Goal: Information Seeking & Learning: Compare options

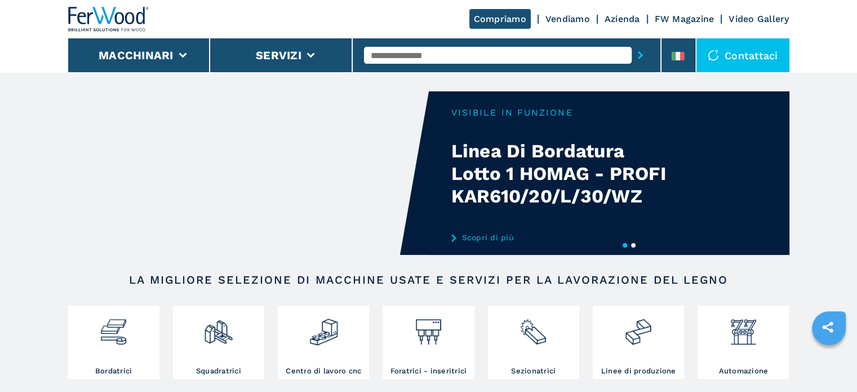
click at [444, 48] on input "text" at bounding box center [498, 55] width 268 height 17
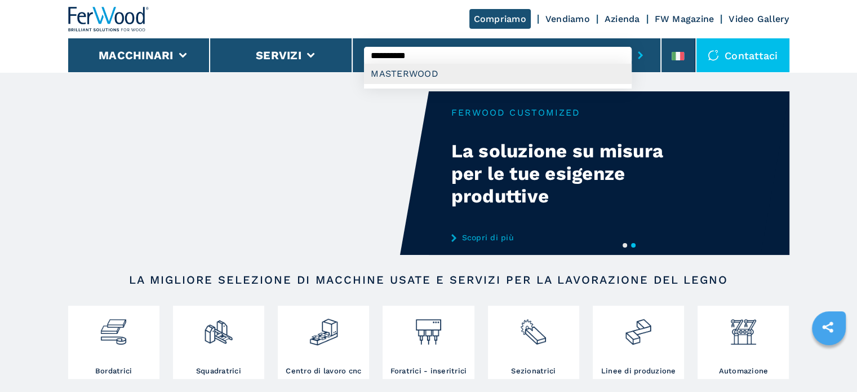
click at [401, 76] on div "MASTERWOOD" at bounding box center [498, 74] width 268 height 20
type input "**********"
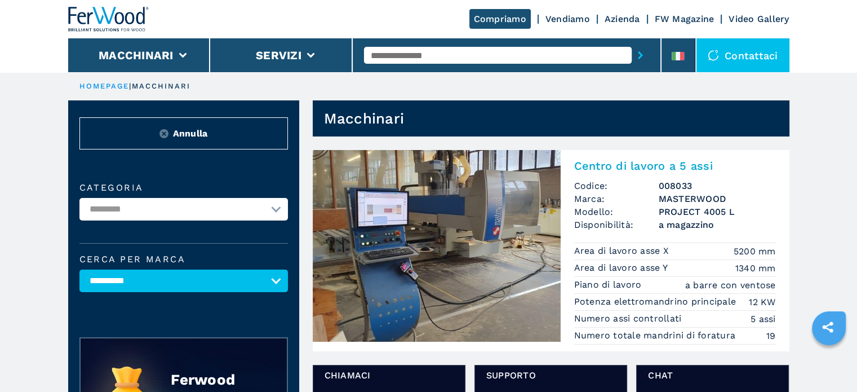
click at [701, 204] on h3 "MASTERWOOD" at bounding box center [717, 198] width 117 height 13
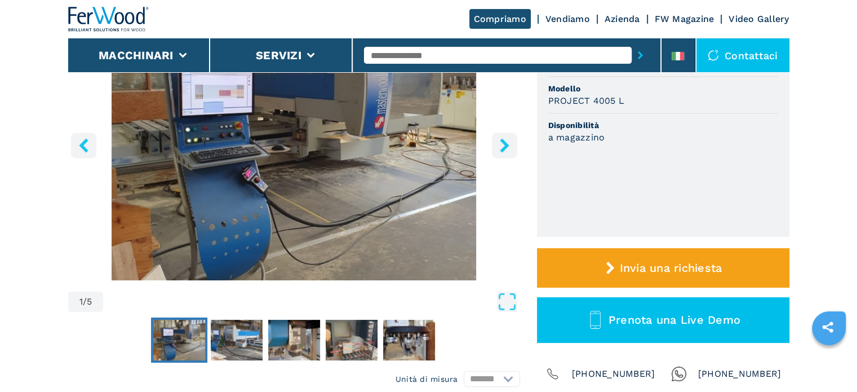
scroll to position [113, 0]
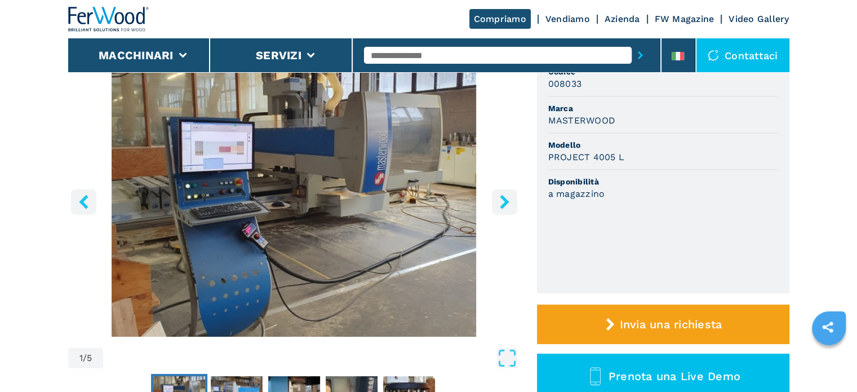
click at [511, 198] on icon "right-button" at bounding box center [505, 201] width 14 height 14
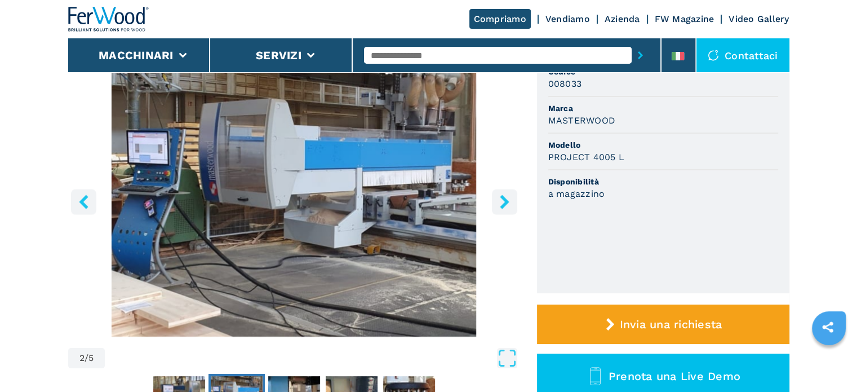
click at [503, 201] on icon "right-button" at bounding box center [505, 201] width 14 height 14
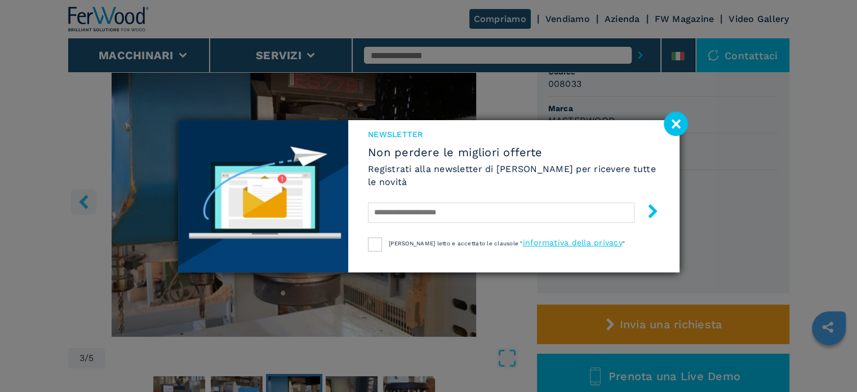
click at [676, 126] on image at bounding box center [676, 124] width 24 height 24
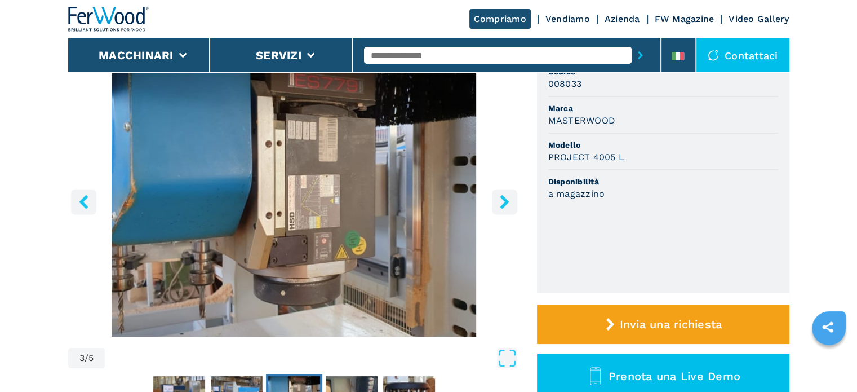
click at [504, 198] on icon "right-button" at bounding box center [504, 201] width 9 height 14
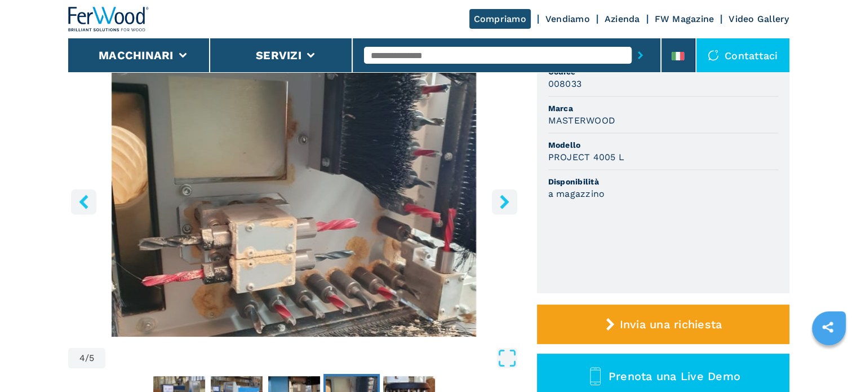
click at [505, 198] on icon "right-button" at bounding box center [504, 201] width 9 height 14
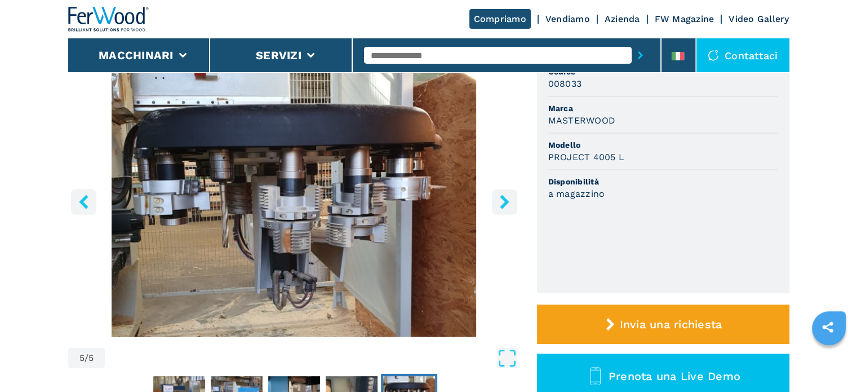
click at [505, 198] on icon "right-button" at bounding box center [504, 201] width 9 height 14
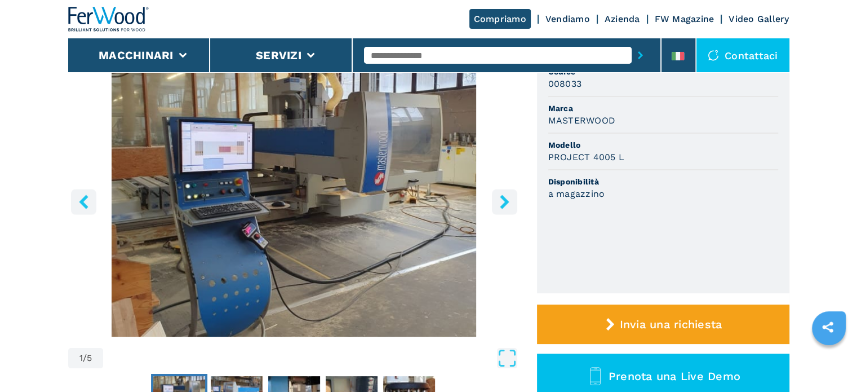
click at [505, 198] on icon "right-button" at bounding box center [504, 201] width 9 height 14
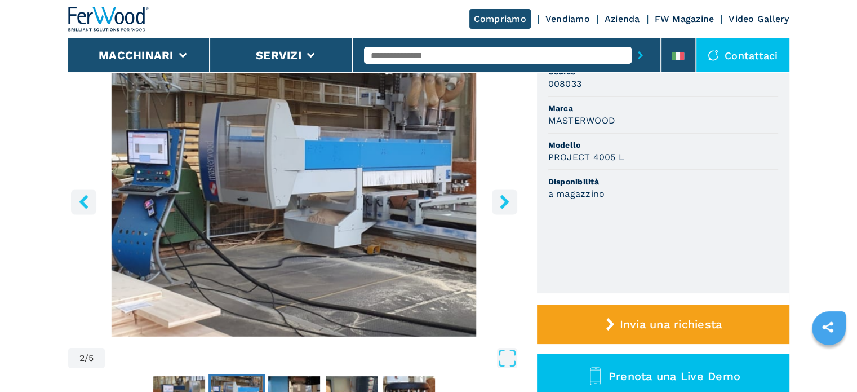
click at [506, 198] on icon "right-button" at bounding box center [505, 201] width 14 height 14
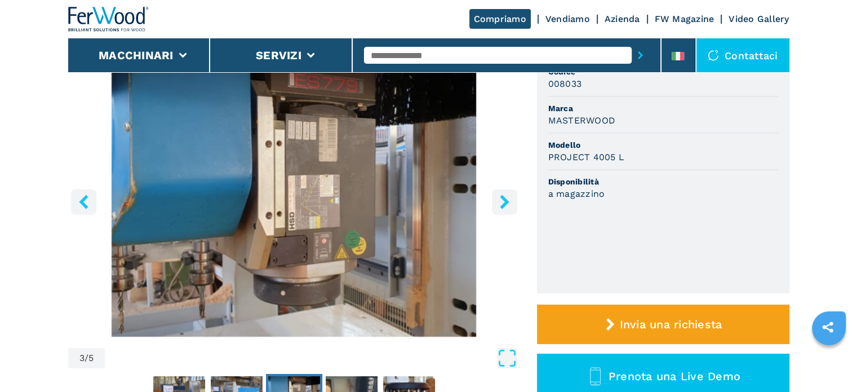
click at [507, 198] on icon "right-button" at bounding box center [505, 201] width 14 height 14
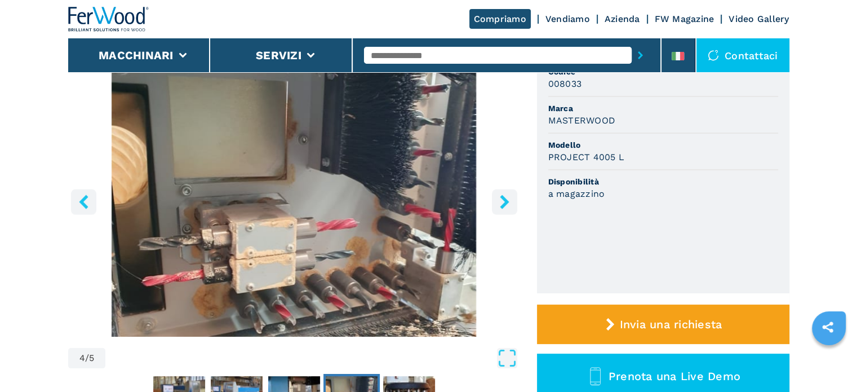
click at [507, 198] on icon "right-button" at bounding box center [505, 201] width 14 height 14
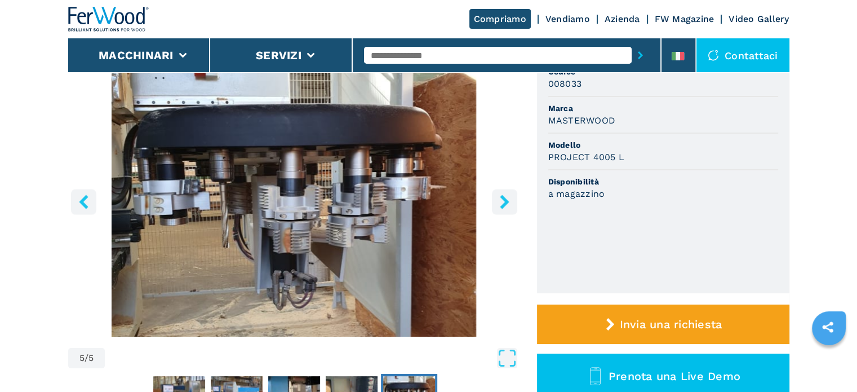
click at [504, 200] on icon "right-button" at bounding box center [504, 201] width 9 height 14
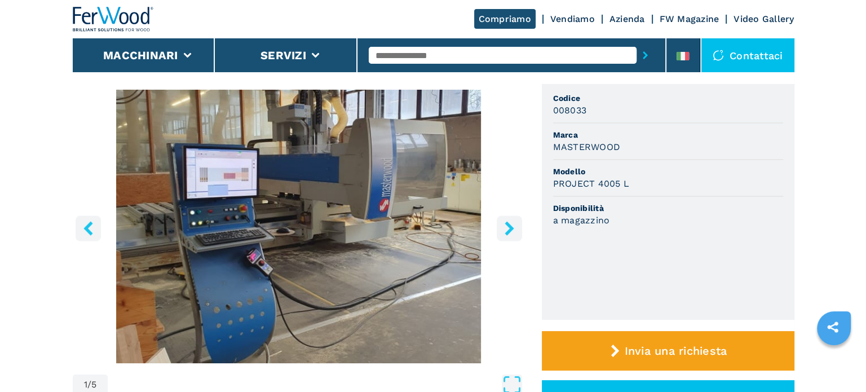
scroll to position [0, 0]
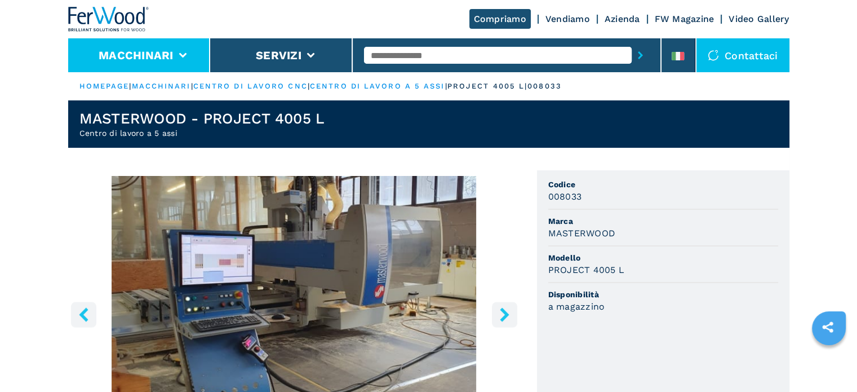
click at [122, 54] on button "Macchinari" at bounding box center [136, 55] width 75 height 14
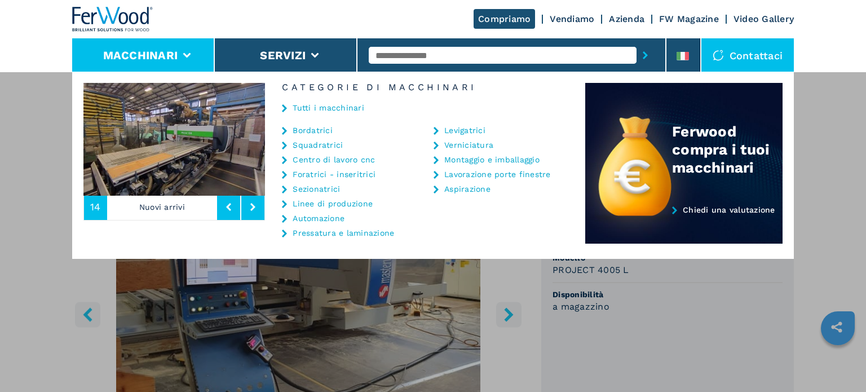
click at [320, 159] on link "Centro di lavoro cnc" at bounding box center [334, 160] width 82 height 8
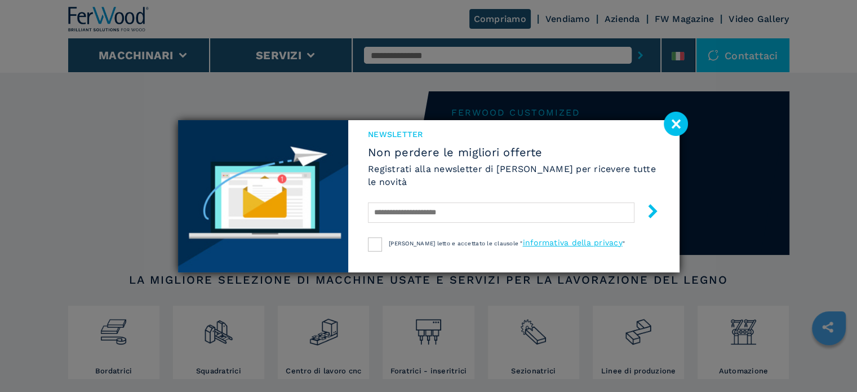
click at [684, 121] on image at bounding box center [676, 124] width 24 height 24
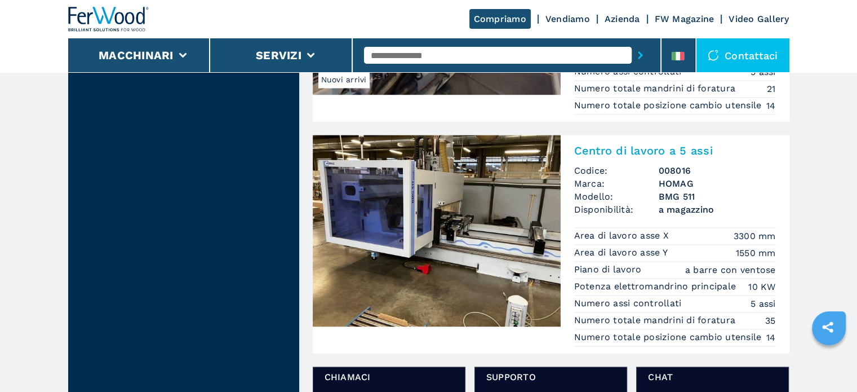
scroll to position [1691, 0]
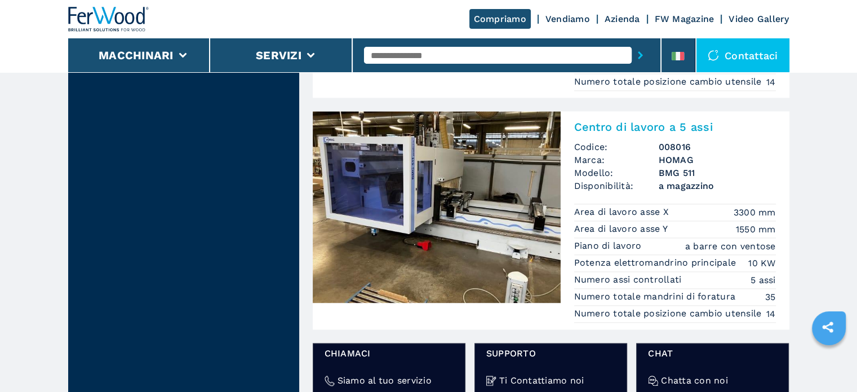
click at [711, 174] on h3 "BMG 511" at bounding box center [717, 172] width 117 height 13
click at [711, 174] on div "**********" at bounding box center [428, 384] width 857 height 4151
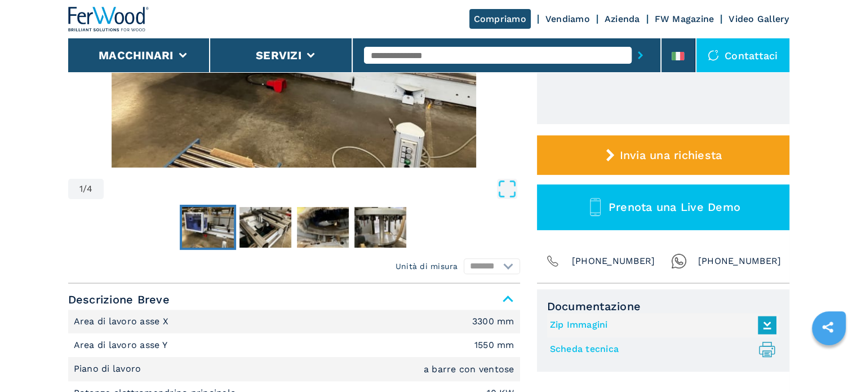
scroll to position [507, 0]
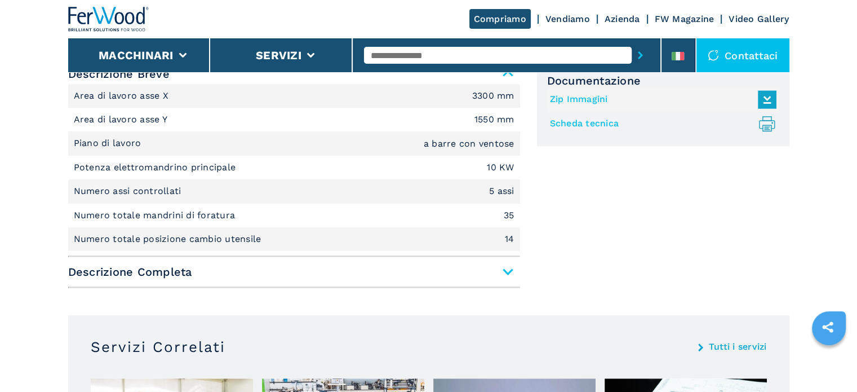
click at [505, 270] on span "Descrizione Completa" at bounding box center [294, 272] width 452 height 20
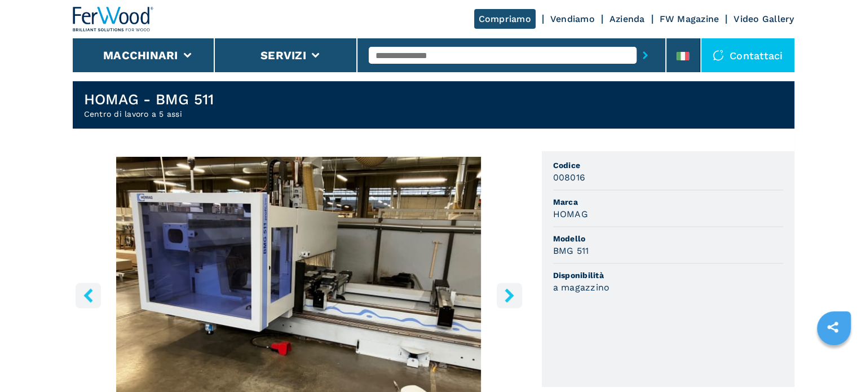
scroll to position [0, 0]
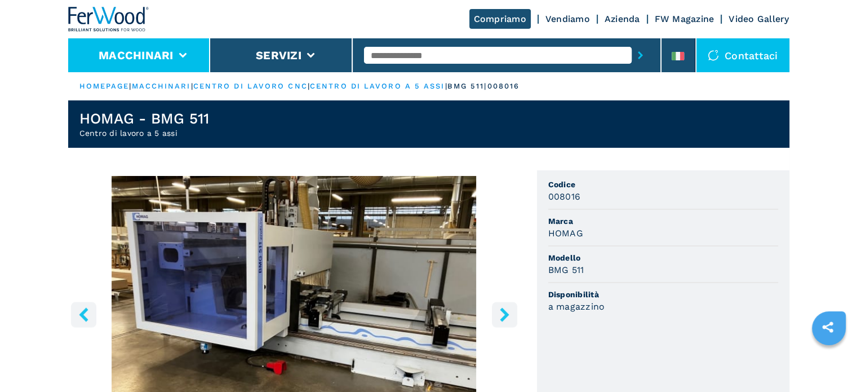
click at [189, 40] on li "Macchinari" at bounding box center [139, 55] width 143 height 34
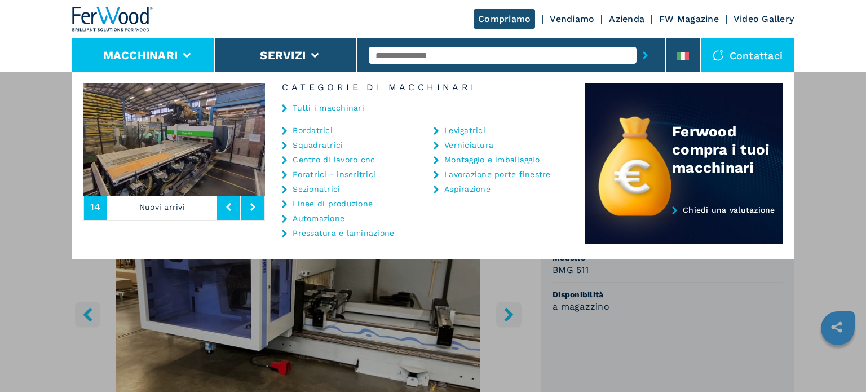
click at [344, 156] on link "Centro di lavoro cnc" at bounding box center [334, 160] width 82 height 8
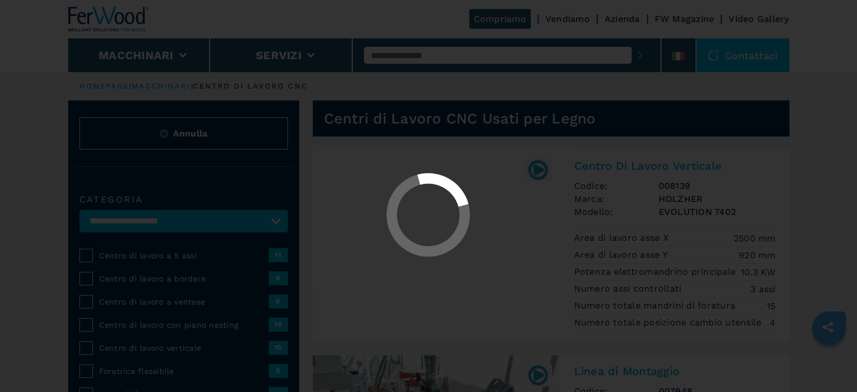
select select "**********"
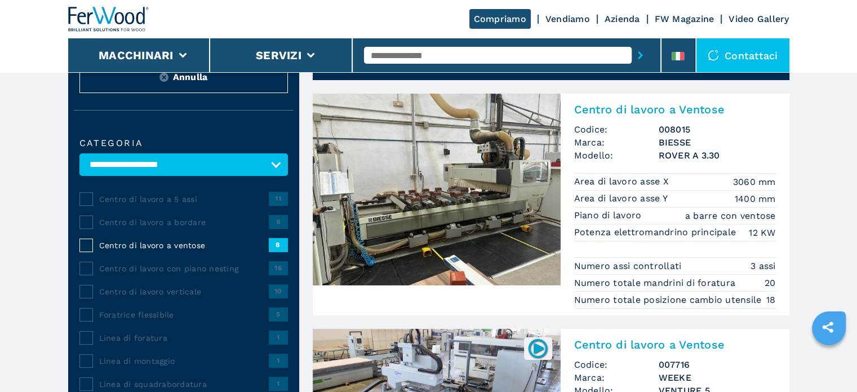
scroll to position [56, 0]
click at [114, 192] on div "Centro di lavoro a 5 assi 11" at bounding box center [183, 199] width 209 height 14
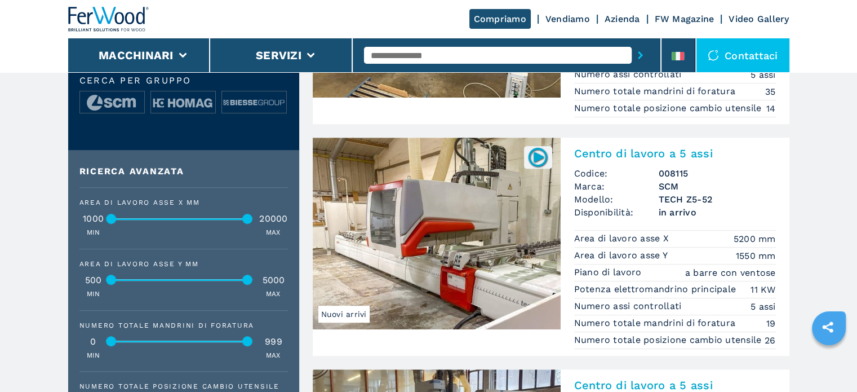
scroll to position [532, 0]
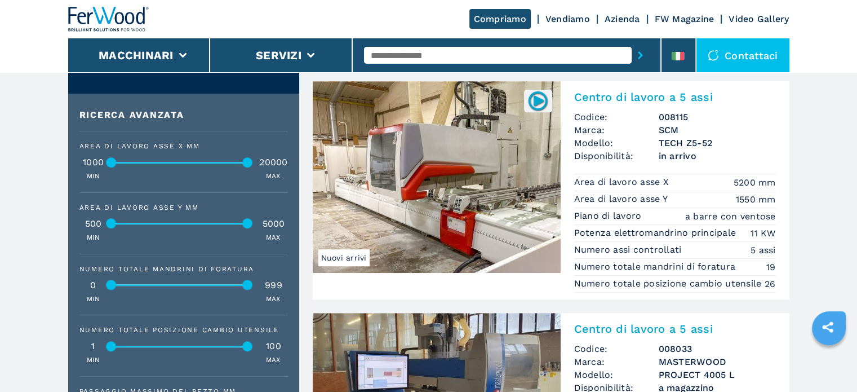
click at [681, 145] on h3 "TECH Z5-52" at bounding box center [717, 142] width 117 height 13
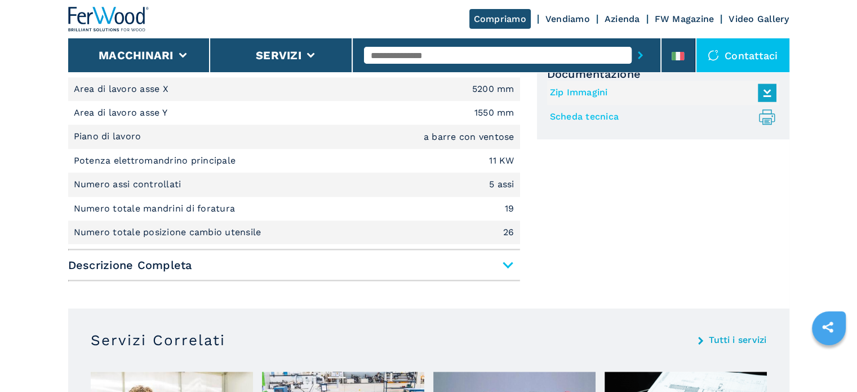
scroll to position [564, 0]
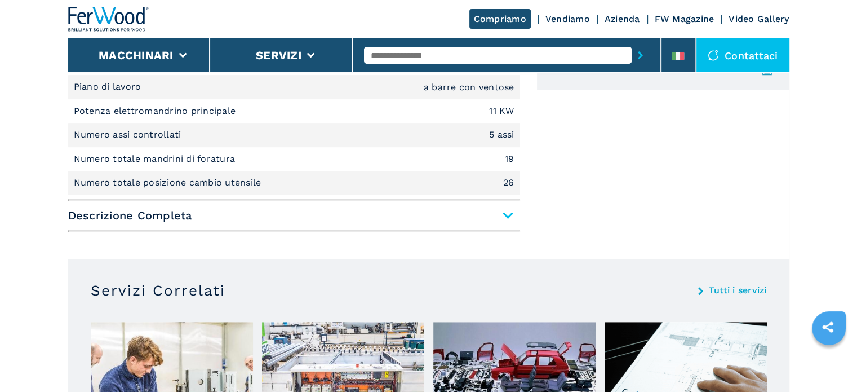
click at [507, 208] on span "Descrizione Completa" at bounding box center [294, 215] width 452 height 20
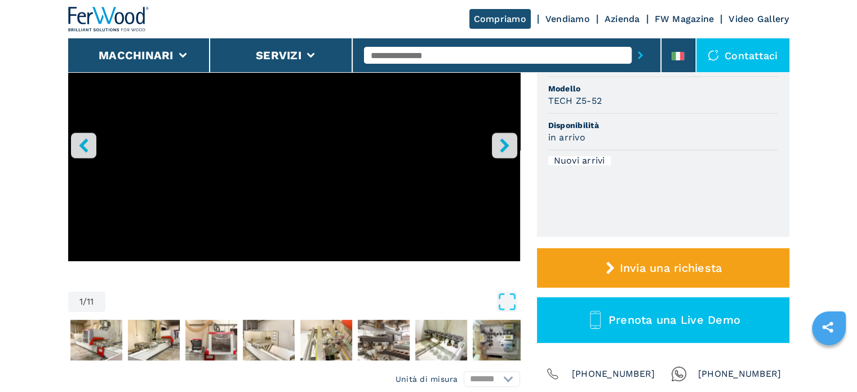
scroll to position [0, 0]
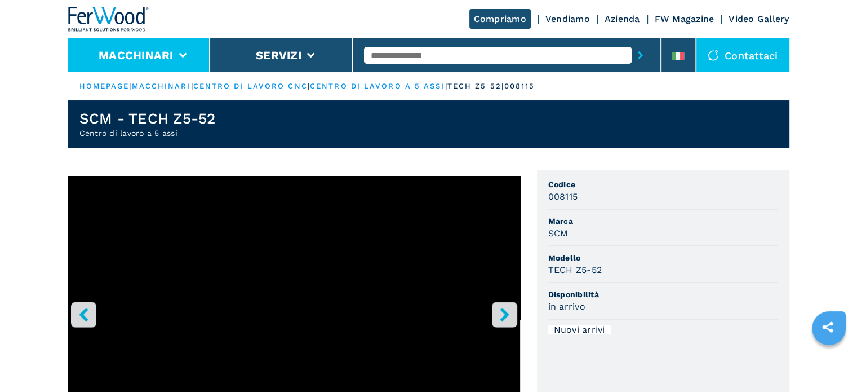
click at [173, 56] on button "Macchinari" at bounding box center [136, 55] width 75 height 14
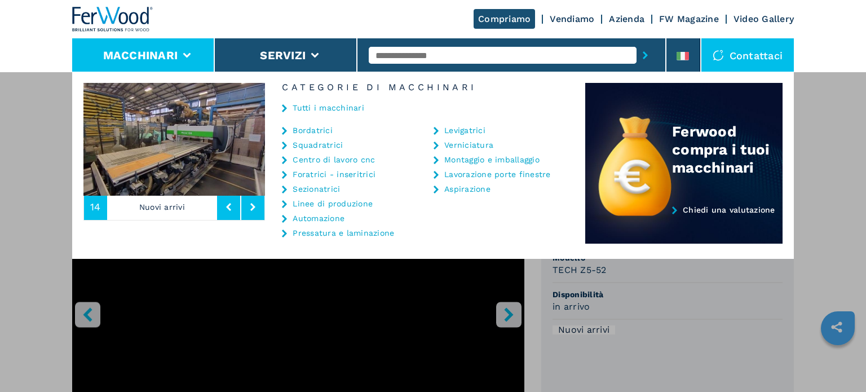
click at [329, 233] on link "Pressatura e laminazione" at bounding box center [343, 233] width 101 height 8
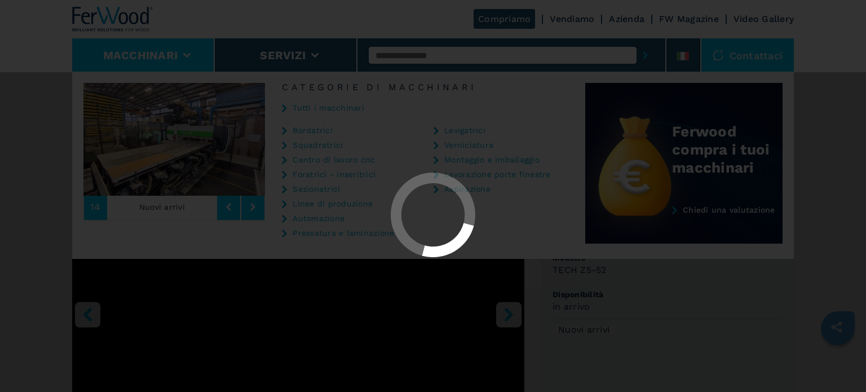
select select "**********"
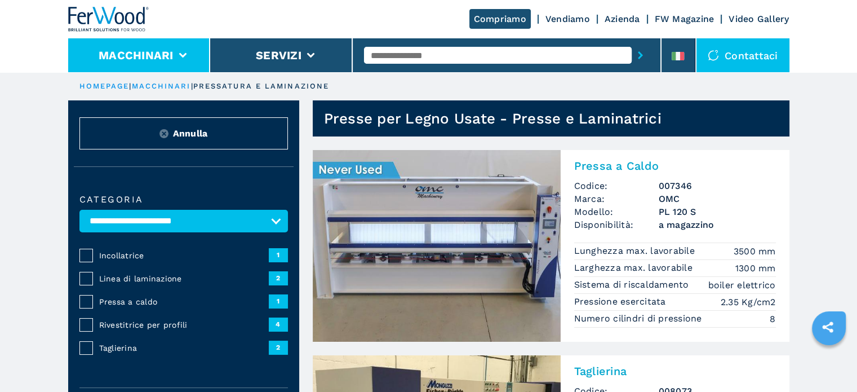
click at [179, 54] on icon at bounding box center [183, 55] width 8 height 5
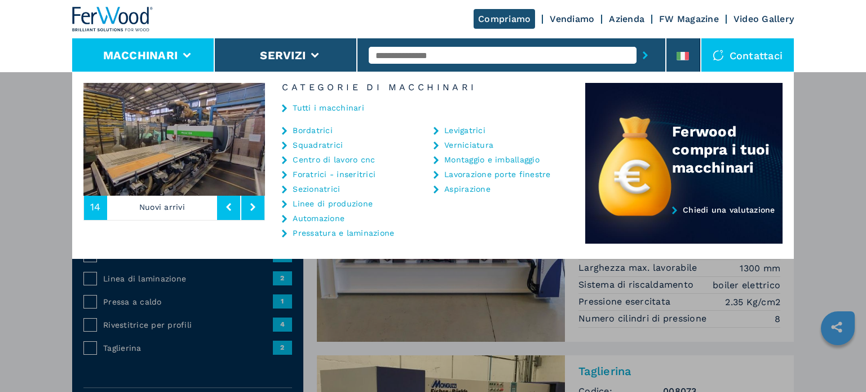
click at [336, 158] on link "Centro di lavoro cnc" at bounding box center [334, 160] width 82 height 8
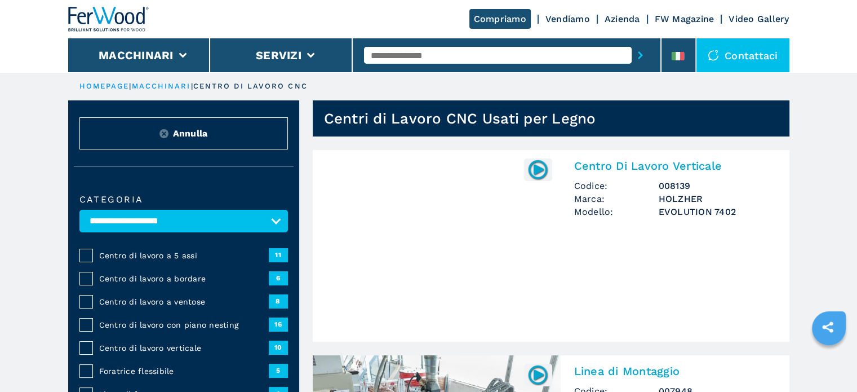
click at [180, 254] on span "Centro di lavoro a 5 assi" at bounding box center [184, 255] width 170 height 11
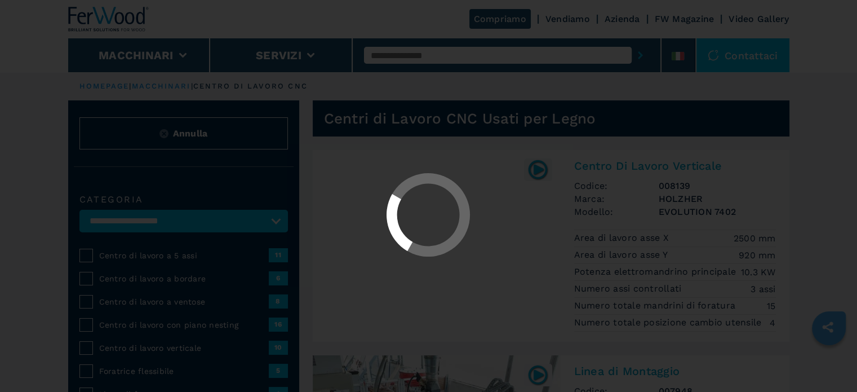
select select "**********"
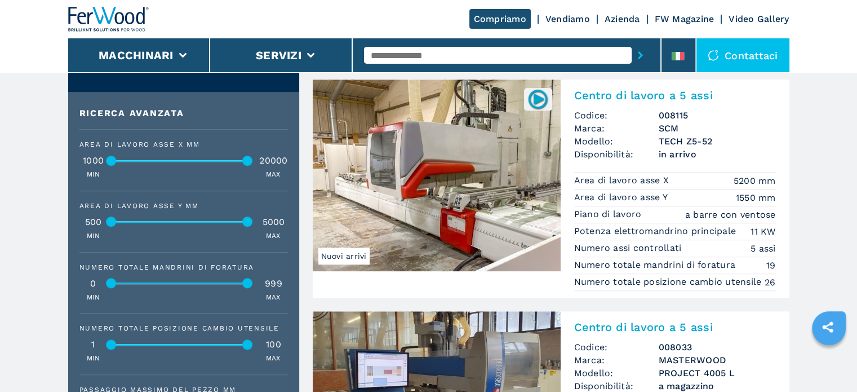
scroll to position [733, 0]
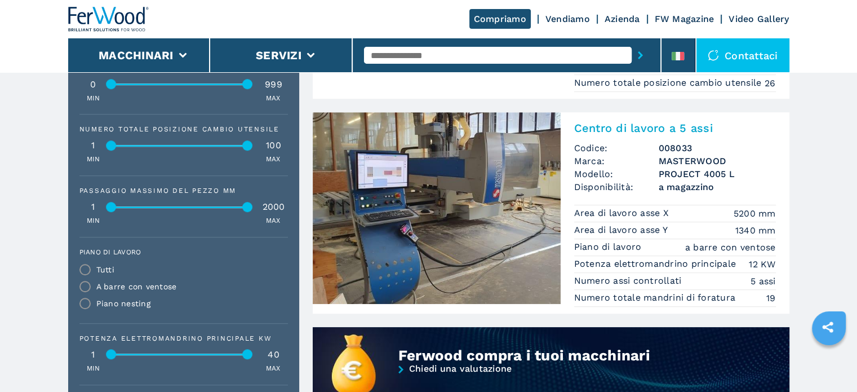
click at [697, 171] on h3 "PROJECT 4005 L" at bounding box center [717, 173] width 117 height 13
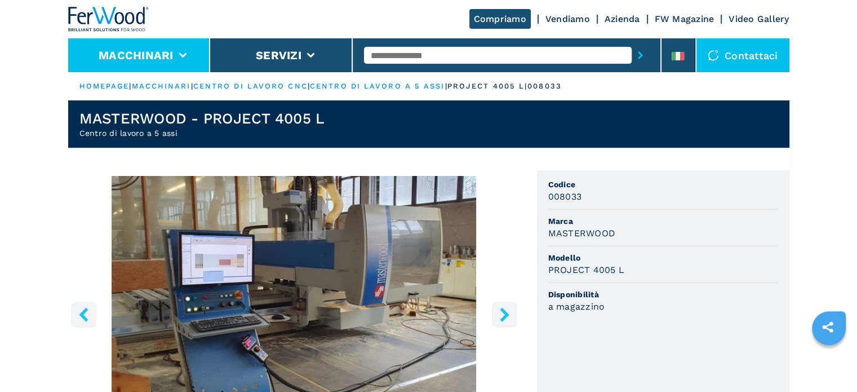
click at [175, 54] on li "Macchinari" at bounding box center [139, 55] width 143 height 34
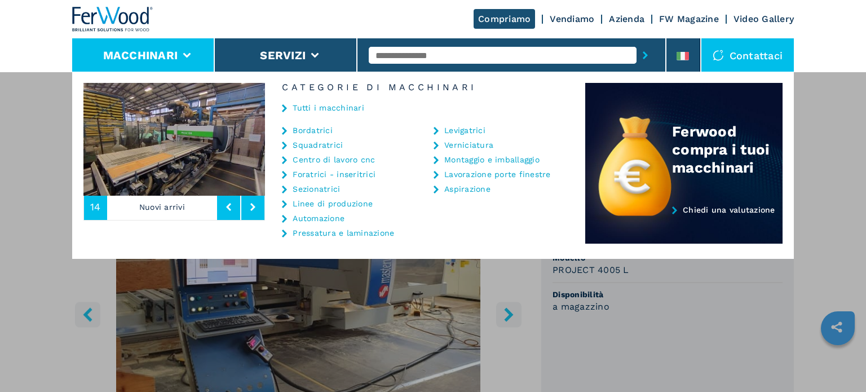
click at [338, 159] on link "Centro di lavoro cnc" at bounding box center [334, 160] width 82 height 8
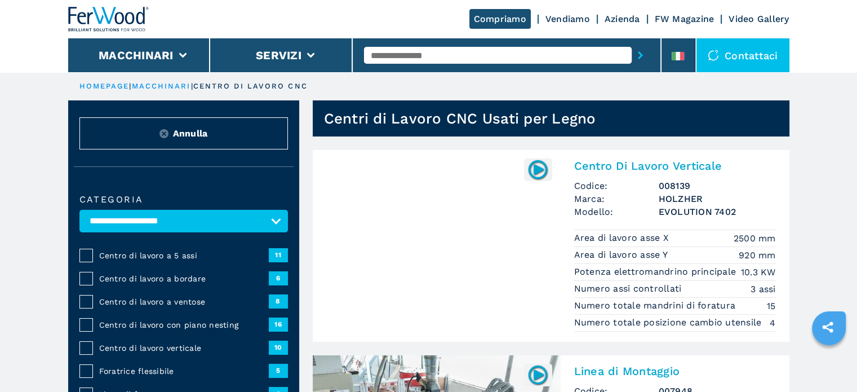
click at [107, 326] on span "Centro di lavoro con piano nesting" at bounding box center [184, 324] width 170 height 11
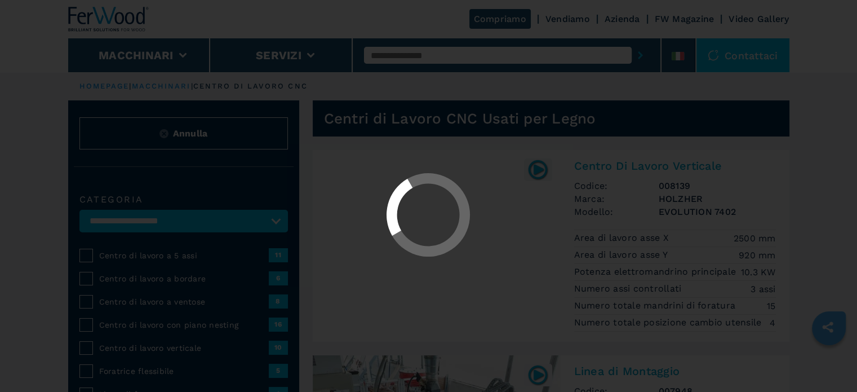
select select "**********"
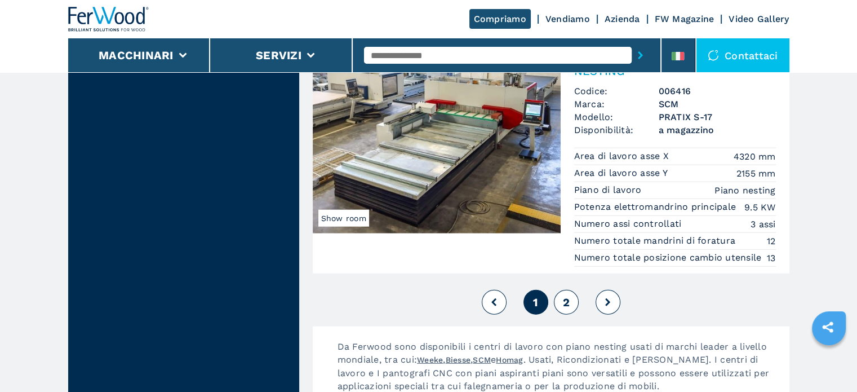
scroll to position [2875, 0]
click at [571, 314] on button "2" at bounding box center [566, 301] width 25 height 25
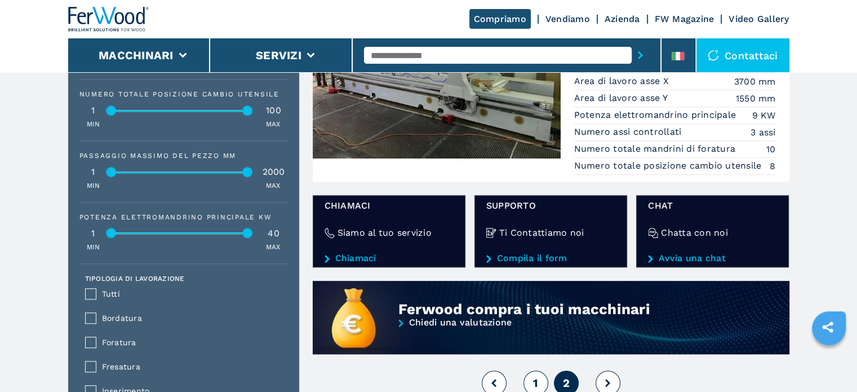
scroll to position [1127, 0]
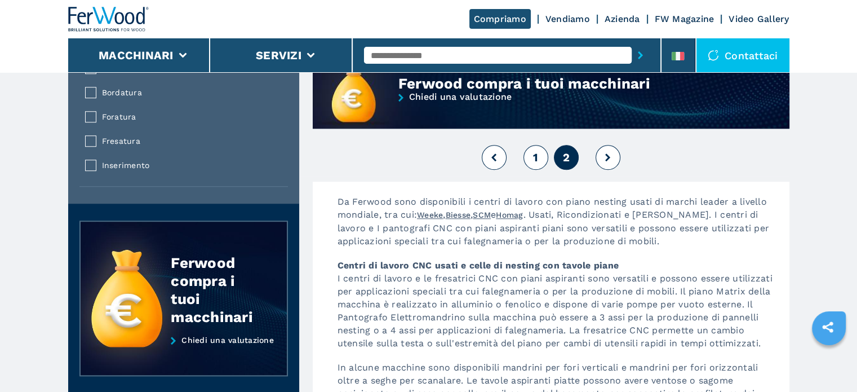
click at [533, 155] on button "1" at bounding box center [536, 157] width 25 height 25
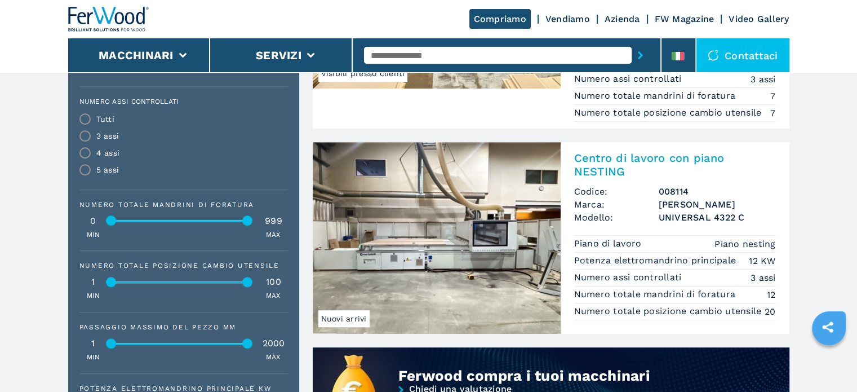
scroll to position [733, 0]
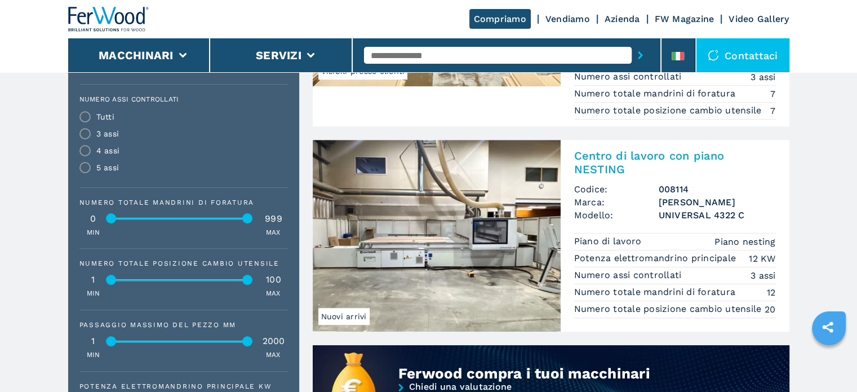
click at [685, 197] on h3 "MORBIDELLI" at bounding box center [717, 202] width 117 height 13
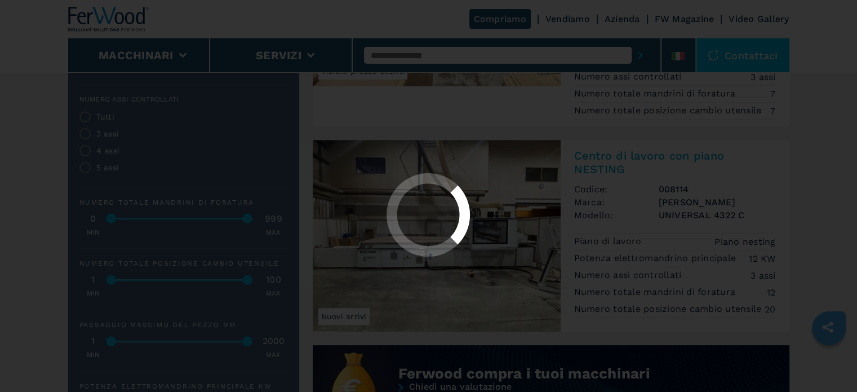
scroll to position [0, 0]
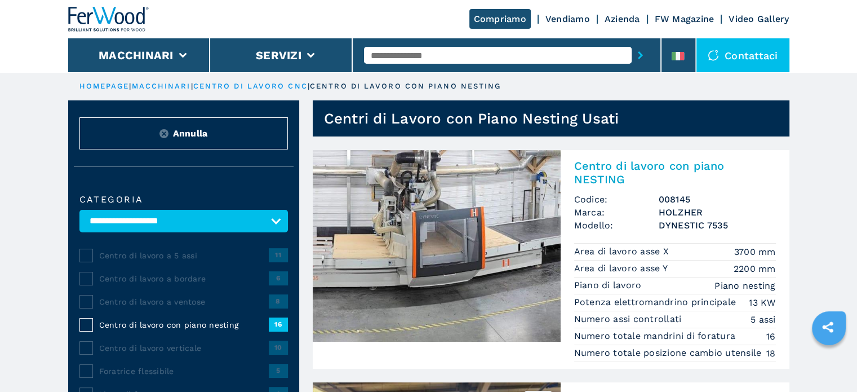
drag, startPoint x: 133, startPoint y: 252, endPoint x: 134, endPoint y: 243, distance: 9.0
click at [133, 251] on span "Centro di lavoro a 5 assi" at bounding box center [184, 255] width 170 height 11
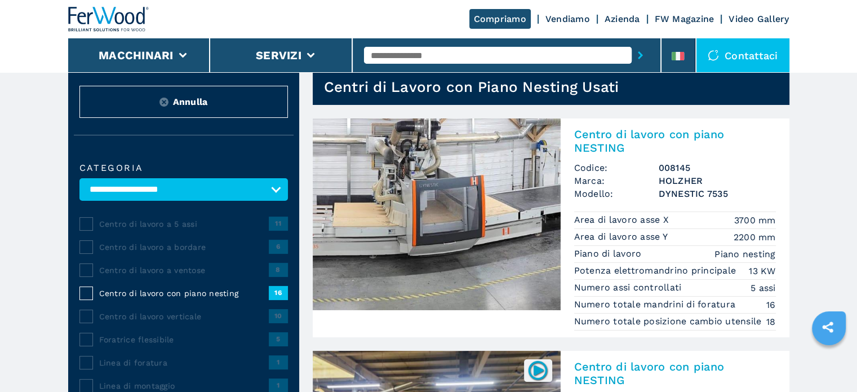
scroll to position [56, 0]
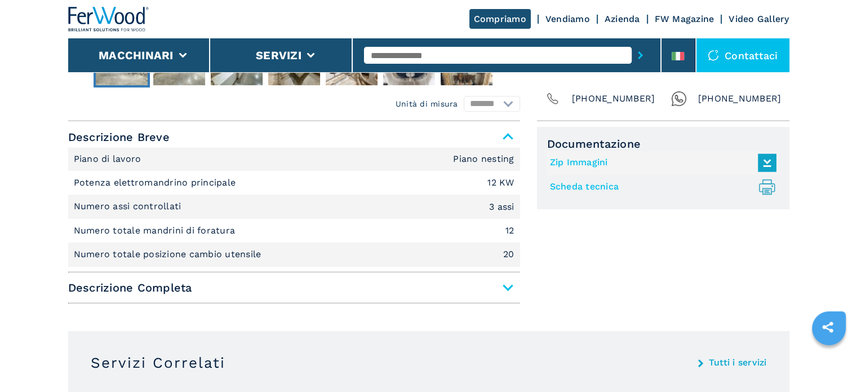
scroll to position [451, 0]
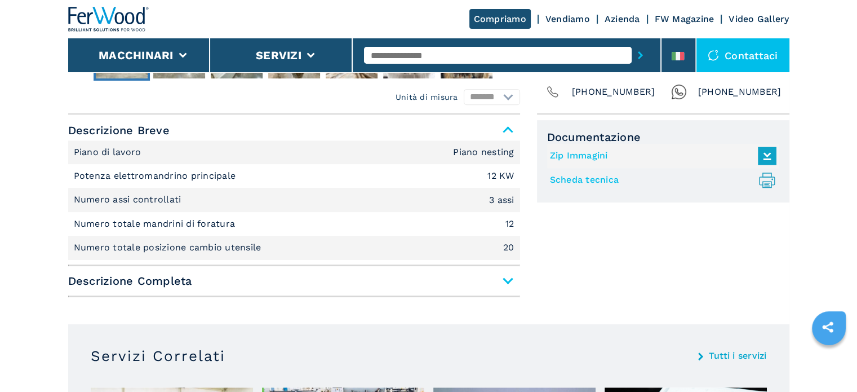
click at [507, 272] on span "Descrizione Completa" at bounding box center [294, 281] width 452 height 20
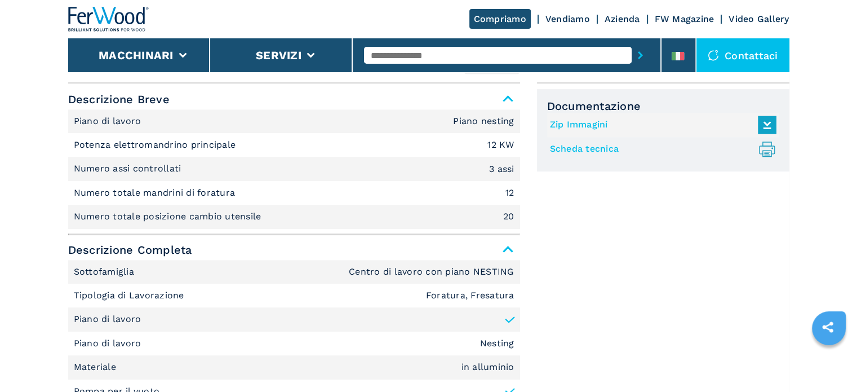
scroll to position [113, 0]
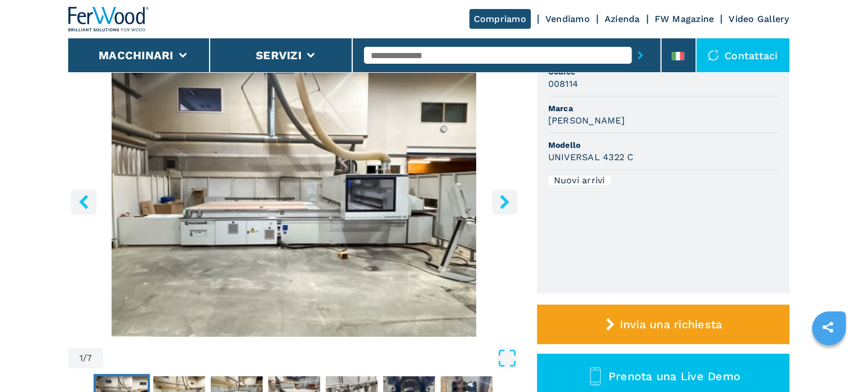
click at [507, 203] on icon "right-button" at bounding box center [504, 201] width 9 height 14
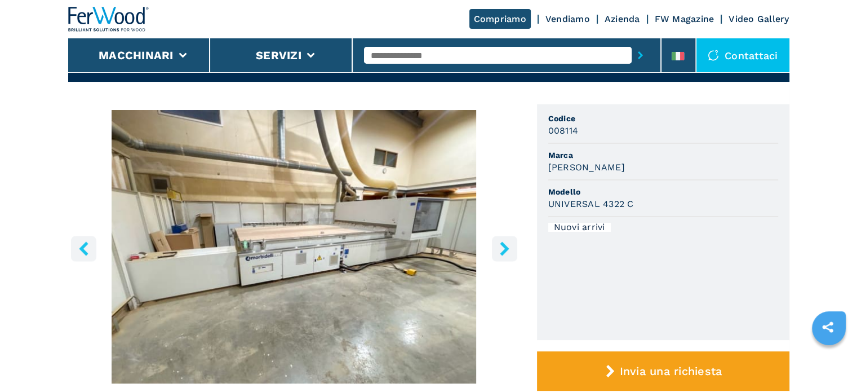
scroll to position [0, 0]
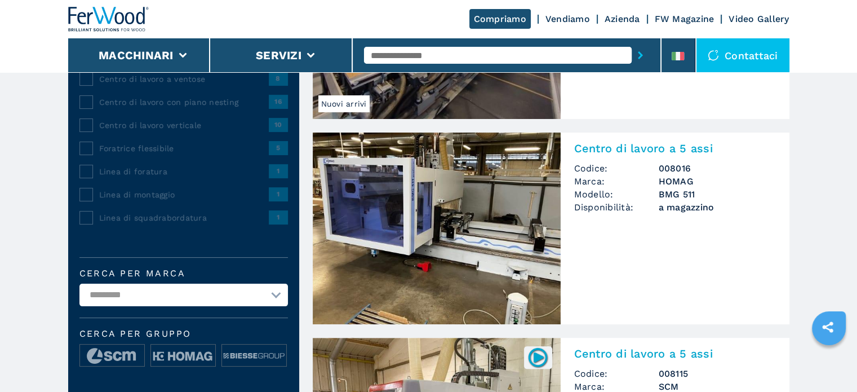
scroll to position [225, 0]
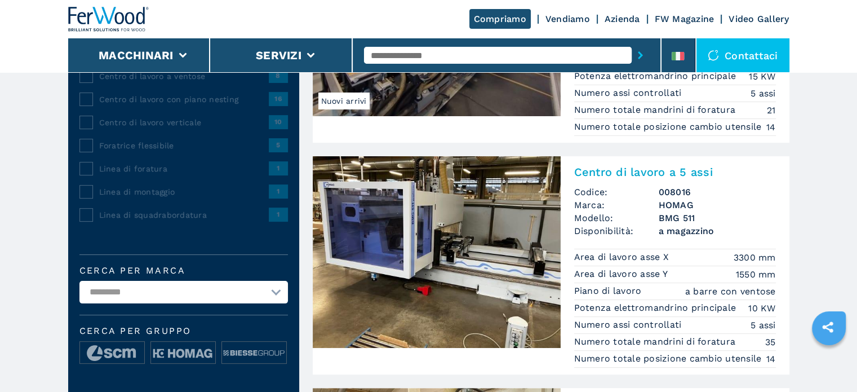
click at [669, 186] on h3 "008016" at bounding box center [717, 191] width 117 height 13
click at [680, 215] on h3 "BMG 511" at bounding box center [717, 217] width 117 height 13
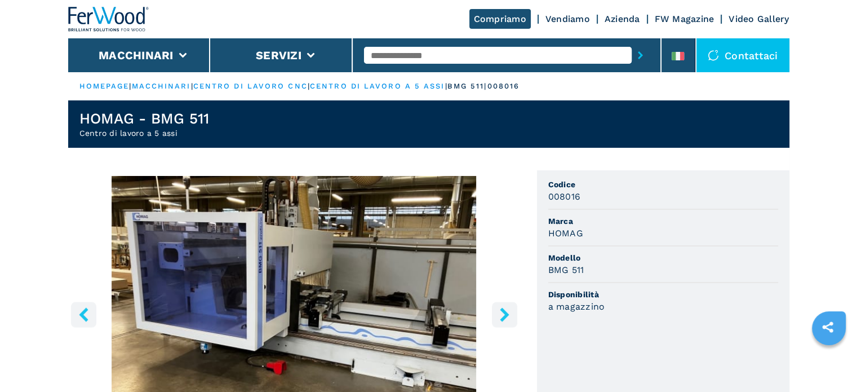
drag, startPoint x: 653, startPoint y: 236, endPoint x: 646, endPoint y: 237, distance: 7.4
click at [654, 238] on div "HOMAG" at bounding box center [664, 233] width 230 height 13
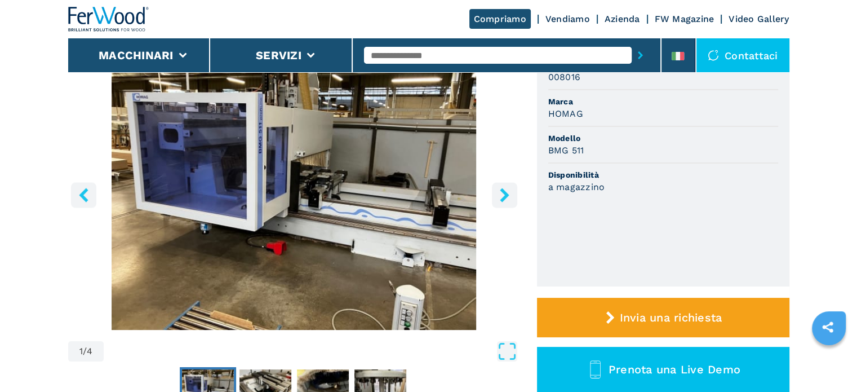
scroll to position [113, 0]
